Goal: Transaction & Acquisition: Subscribe to service/newsletter

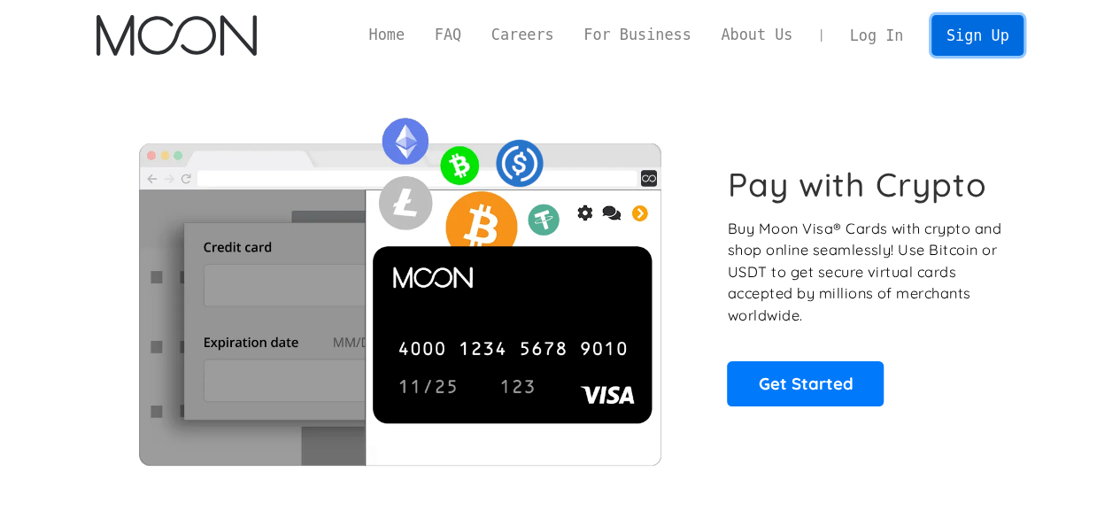
click at [957, 36] on link "Sign Up" at bounding box center [978, 35] width 92 height 40
